Goal: Check status: Check status

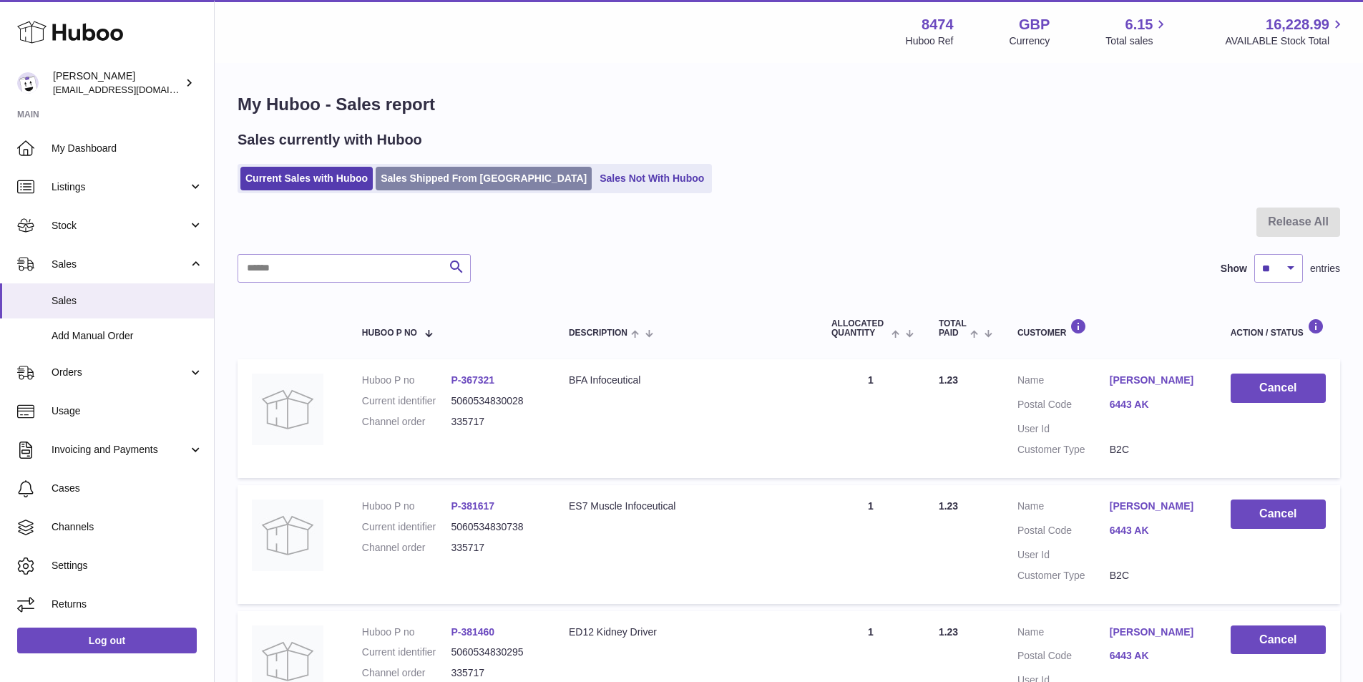
click at [445, 177] on link "Sales Shipped From [GEOGRAPHIC_DATA]" at bounding box center [484, 179] width 216 height 24
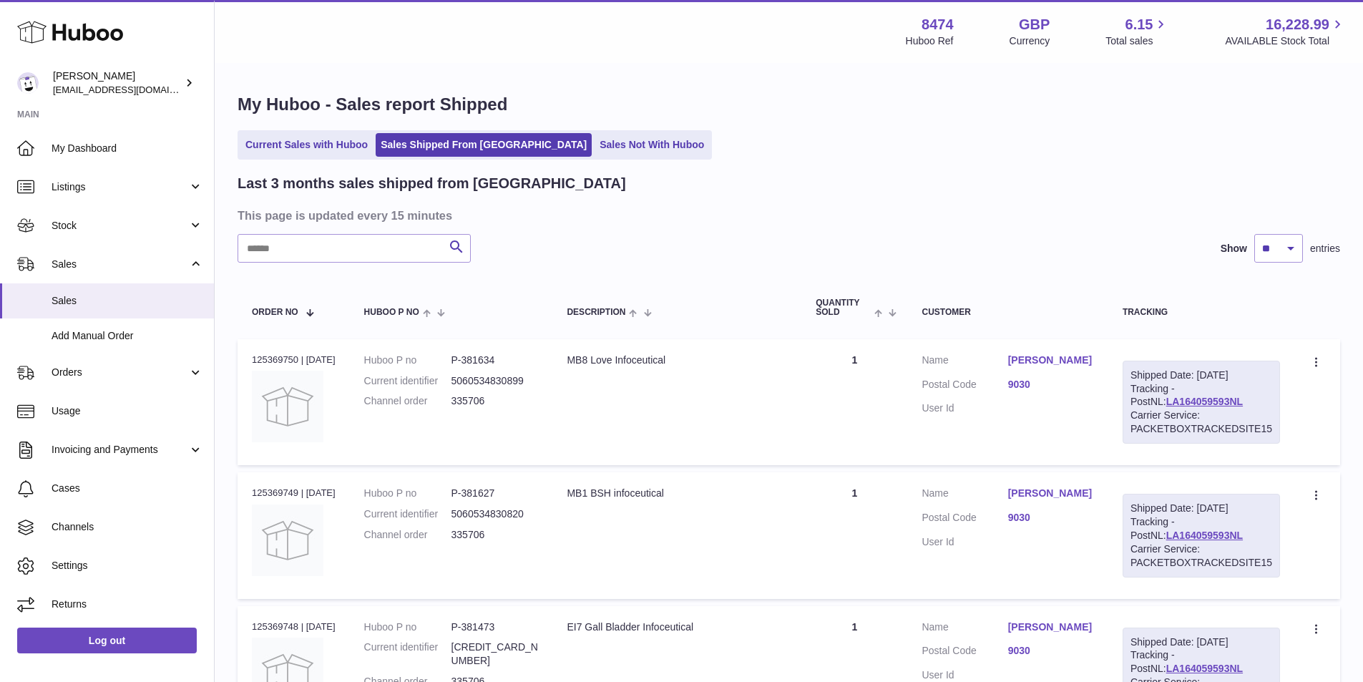
drag, startPoint x: 1224, startPoint y: 401, endPoint x: 1128, endPoint y: 402, distance: 96.6
click at [1128, 402] on div "Shipped Date: 24th Sep 2025 Tracking - PostNL: LA164059593NL Carrier Service: P…" at bounding box center [1201, 402] width 157 height 83
copy link "LA164059593NL"
